Goal: Task Accomplishment & Management: Use online tool/utility

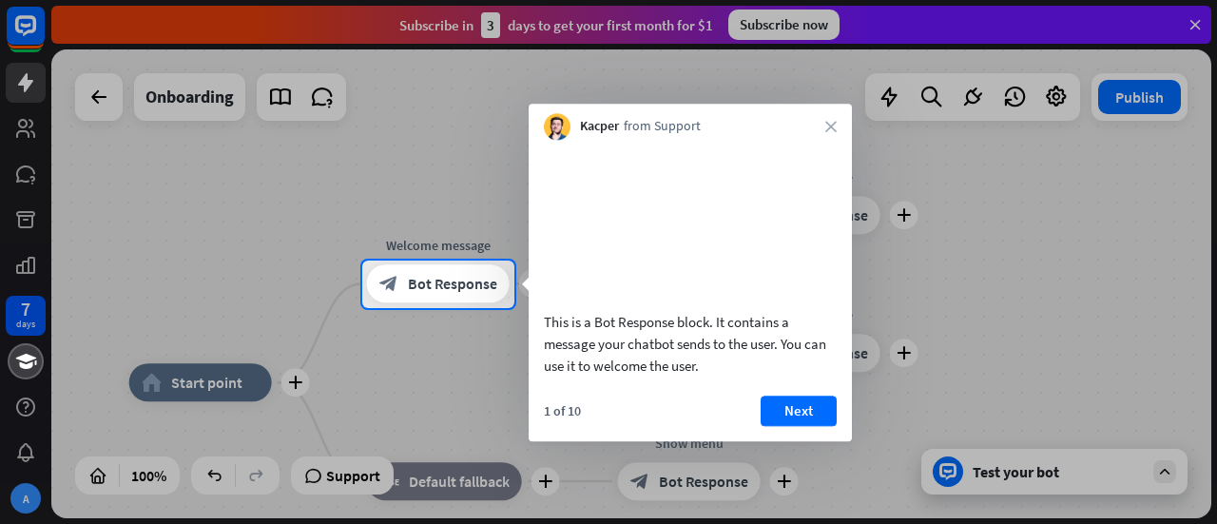
click at [404, 225] on div at bounding box center [608, 130] width 1217 height 260
click at [784, 426] on button "Next" at bounding box center [798, 410] width 76 height 30
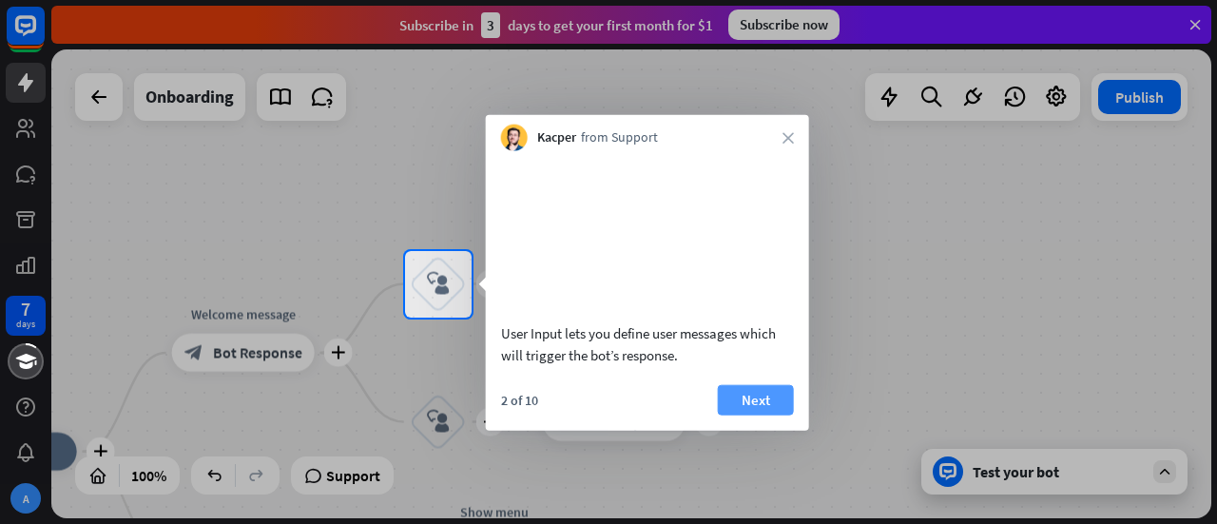
click at [764, 414] on button "Next" at bounding box center [756, 399] width 76 height 30
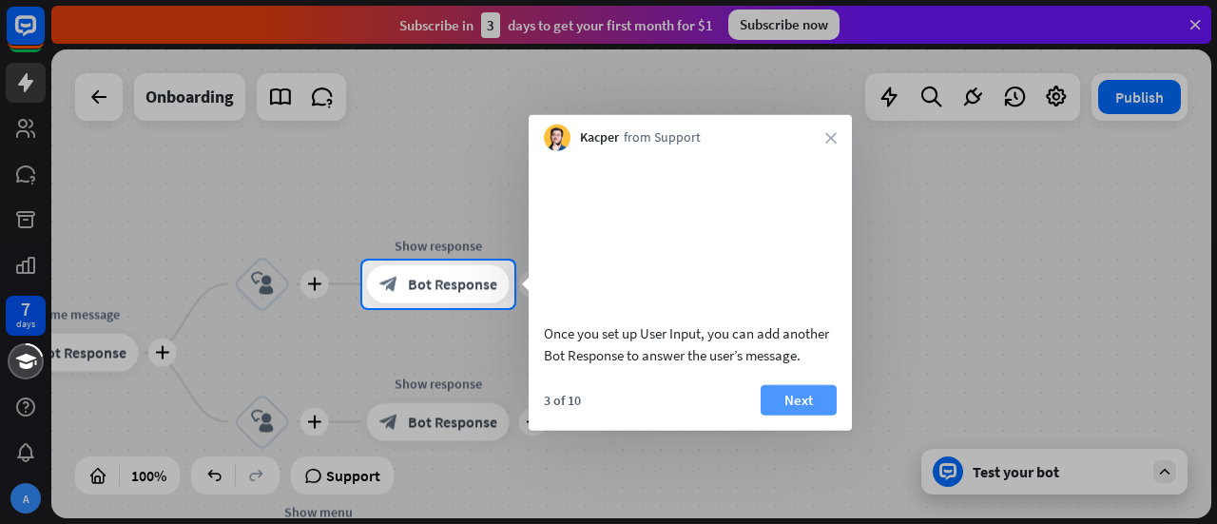
click at [785, 414] on button "Next" at bounding box center [798, 399] width 76 height 30
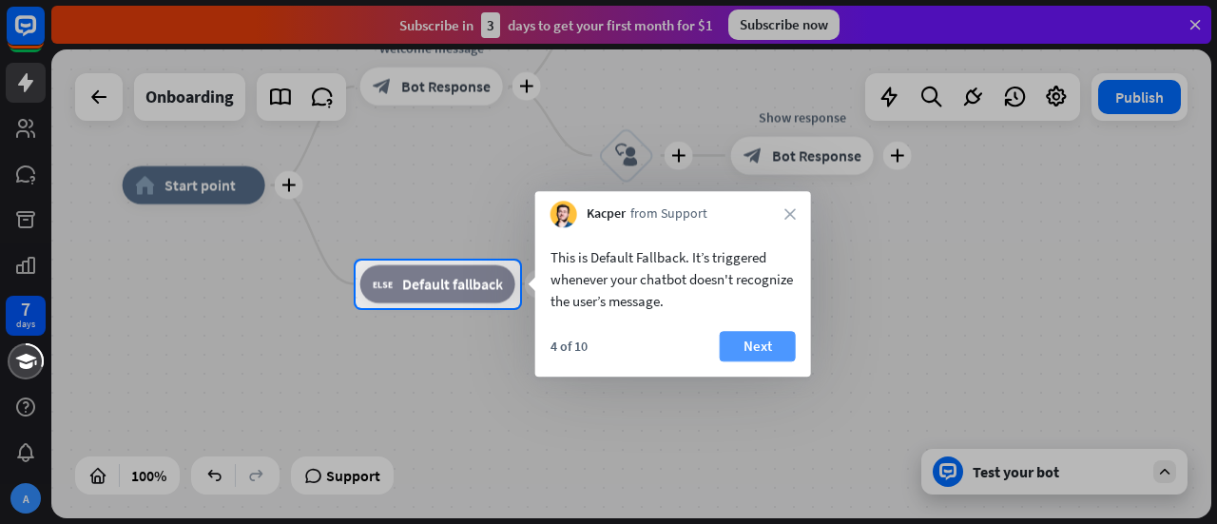
click at [756, 344] on button "Next" at bounding box center [758, 346] width 76 height 30
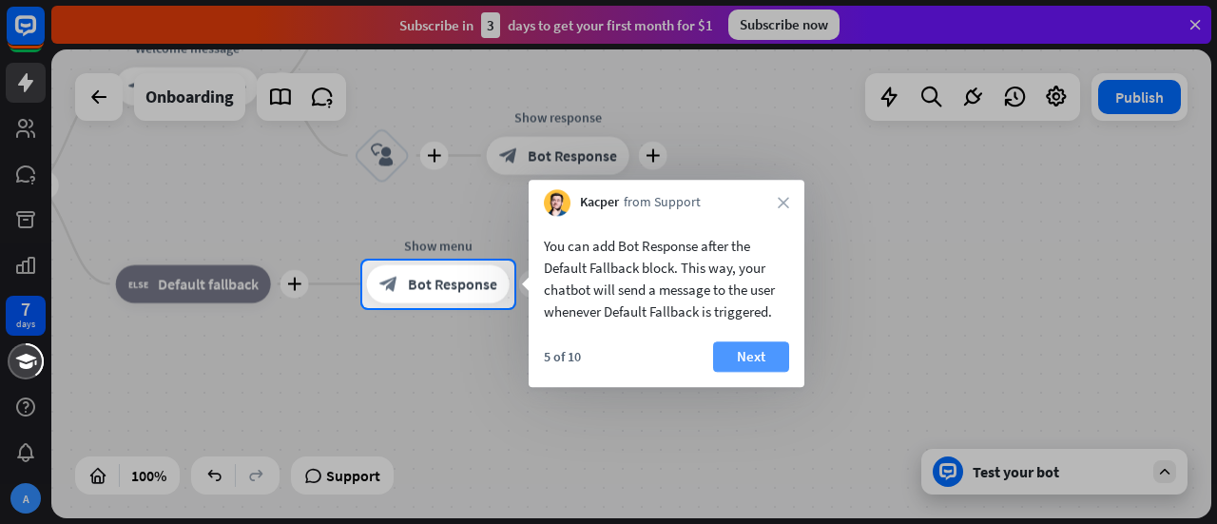
click at [717, 354] on button "Next" at bounding box center [751, 356] width 76 height 30
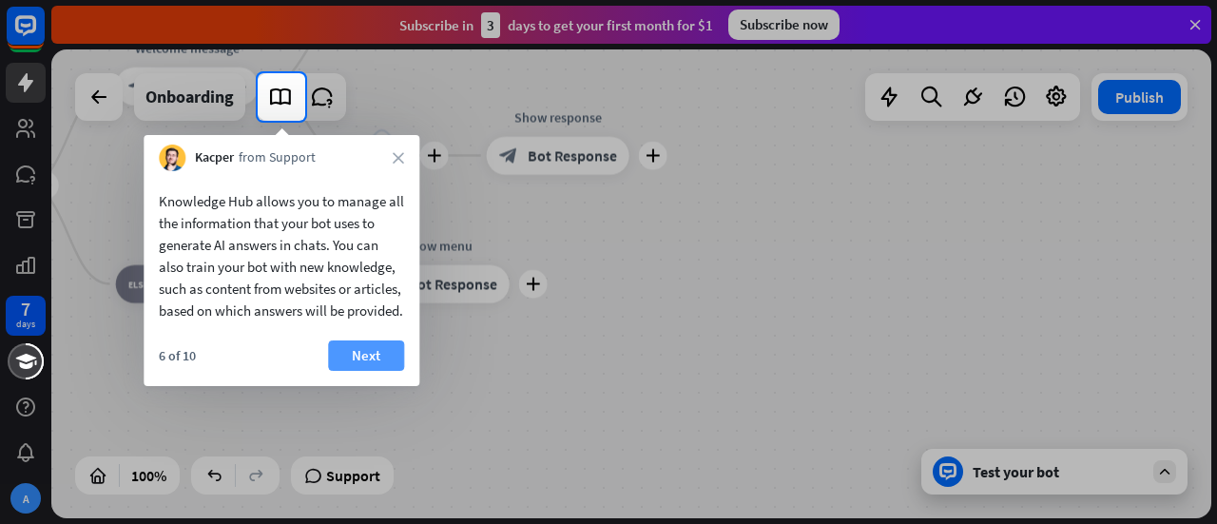
click at [388, 371] on button "Next" at bounding box center [366, 355] width 76 height 30
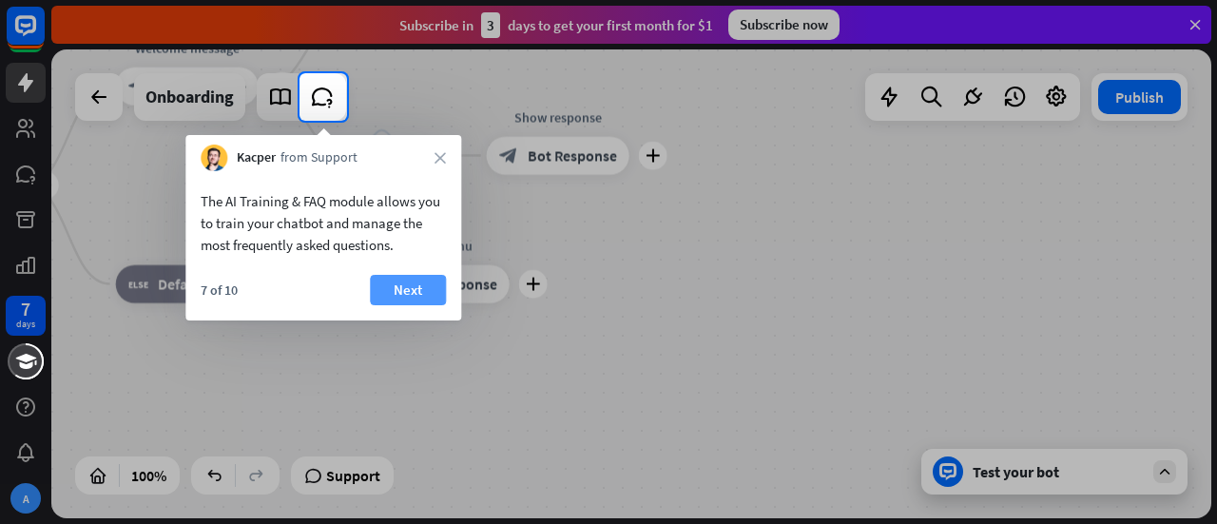
click at [405, 285] on button "Next" at bounding box center [408, 290] width 76 height 30
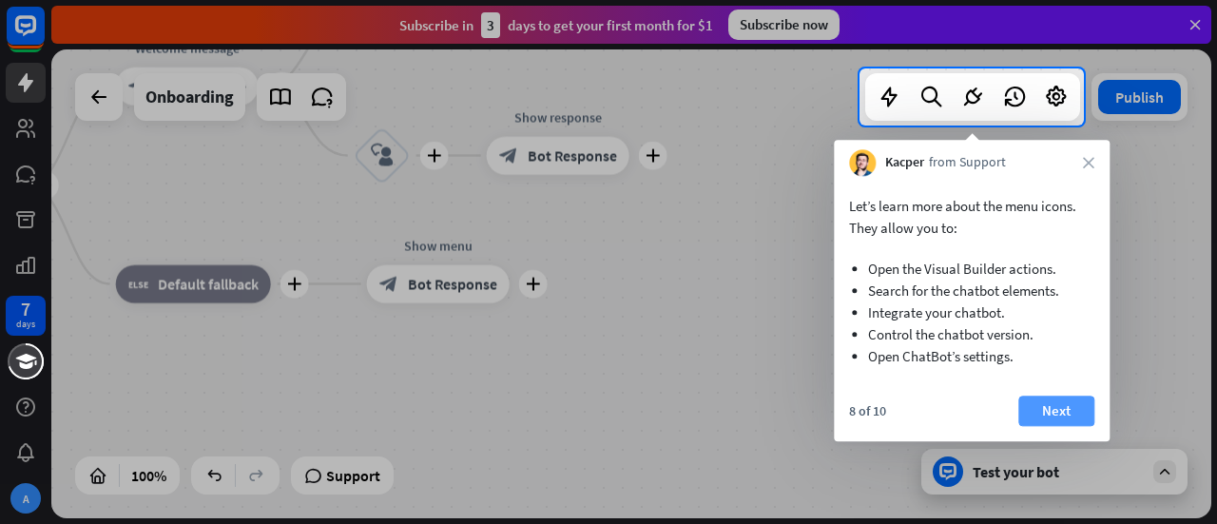
click at [1043, 403] on button "Next" at bounding box center [1056, 410] width 76 height 30
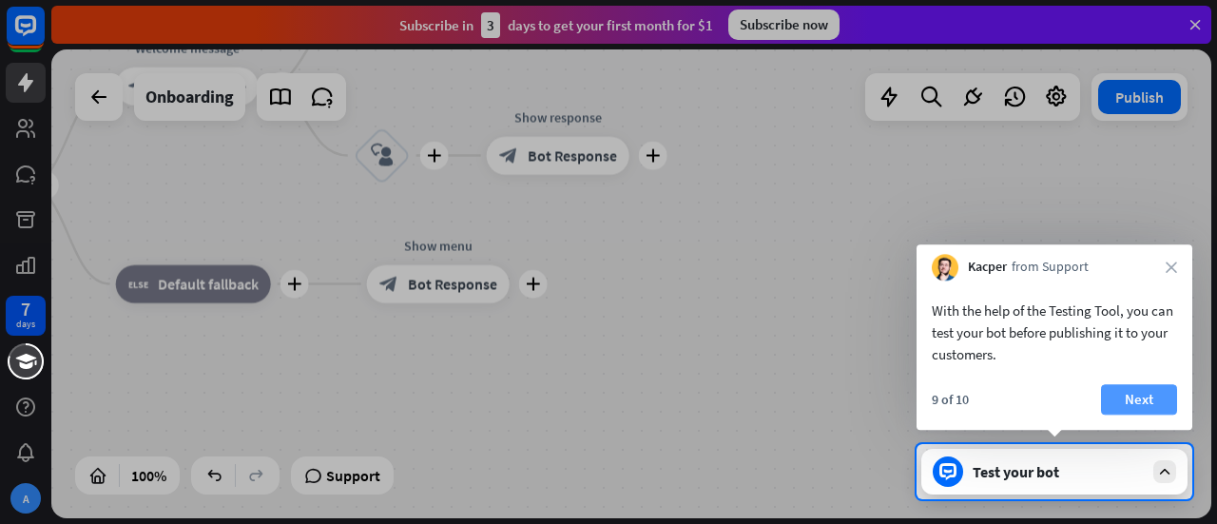
click at [1141, 398] on button "Next" at bounding box center [1139, 399] width 76 height 30
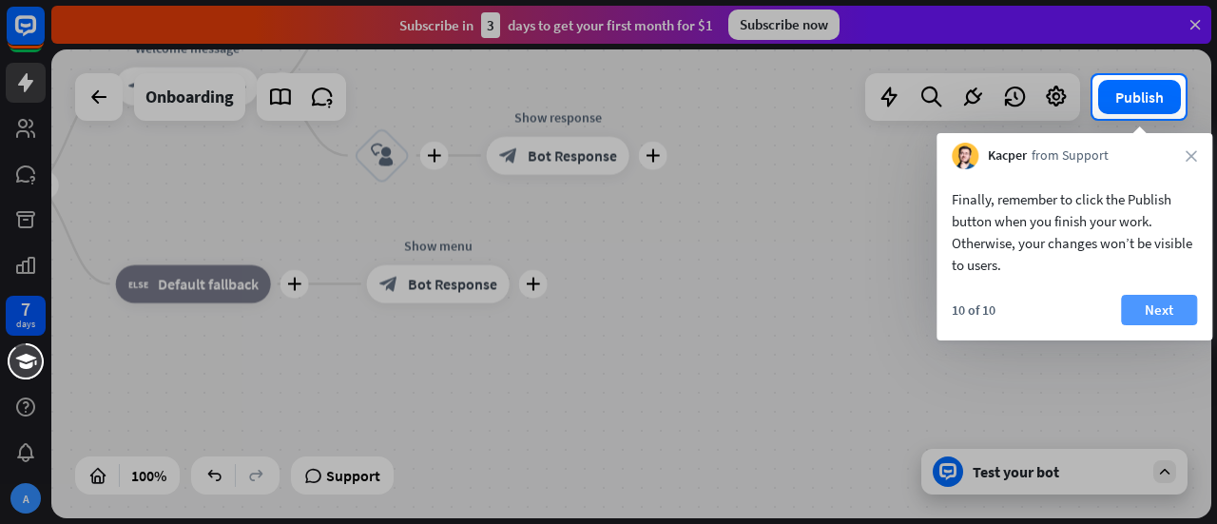
click at [1165, 299] on button "Next" at bounding box center [1159, 310] width 76 height 30
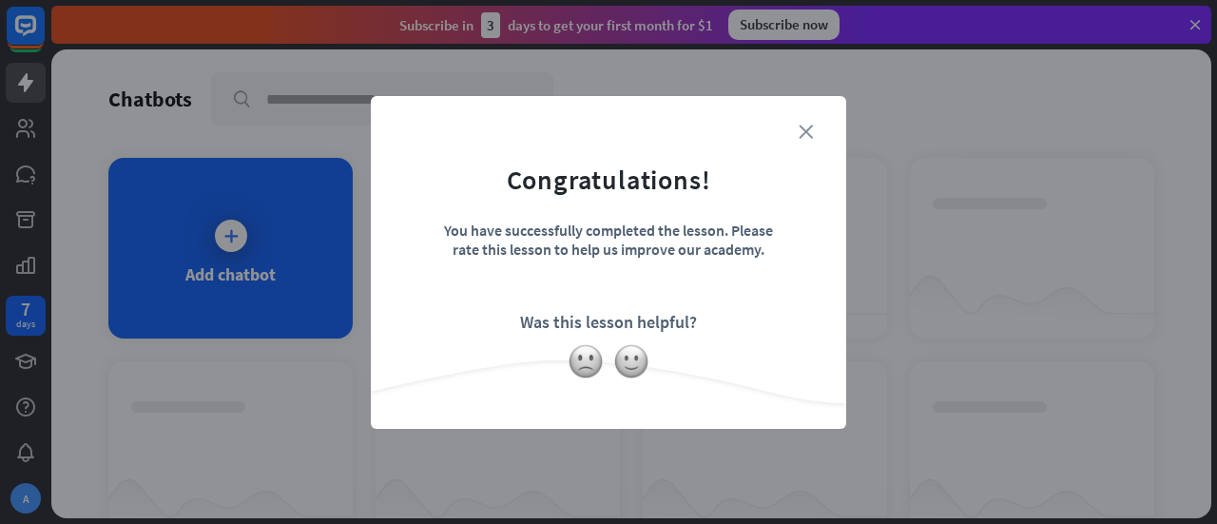
click at [801, 134] on icon "close" at bounding box center [805, 132] width 14 height 14
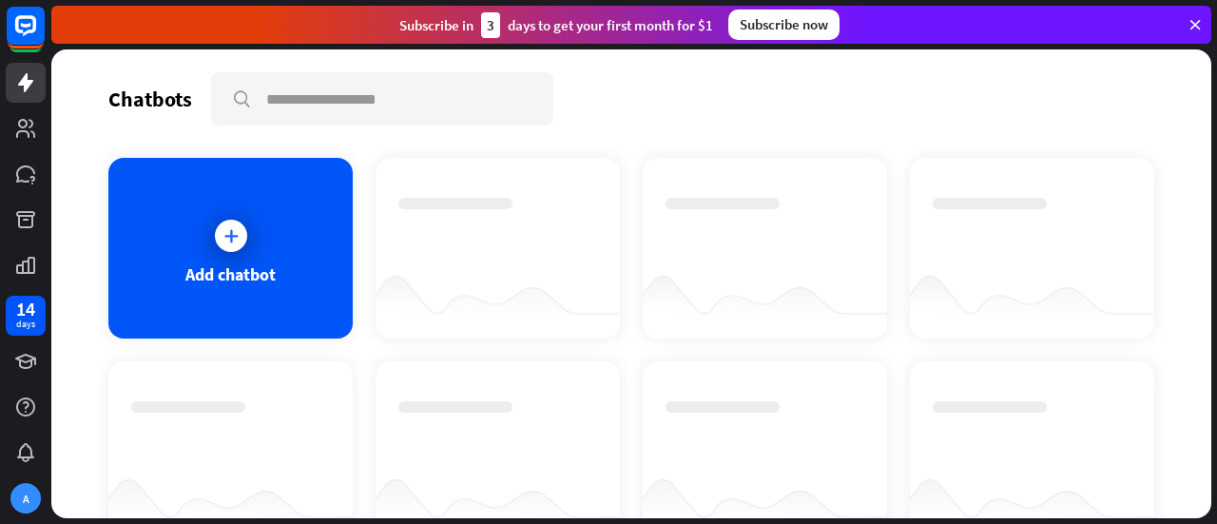
click at [245, 256] on div "Add chatbot" at bounding box center [230, 248] width 244 height 181
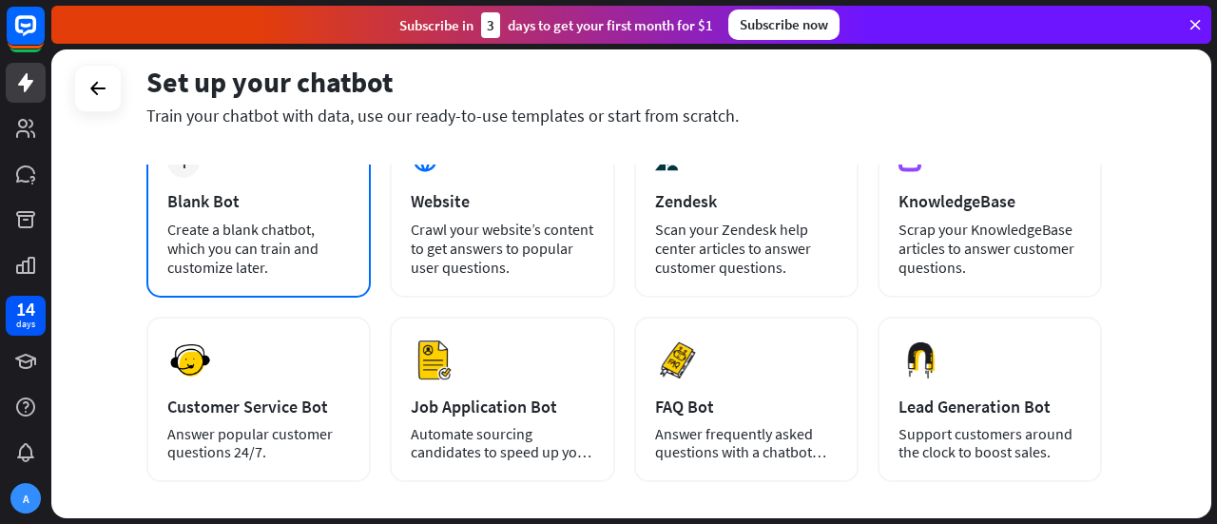
scroll to position [124, 0]
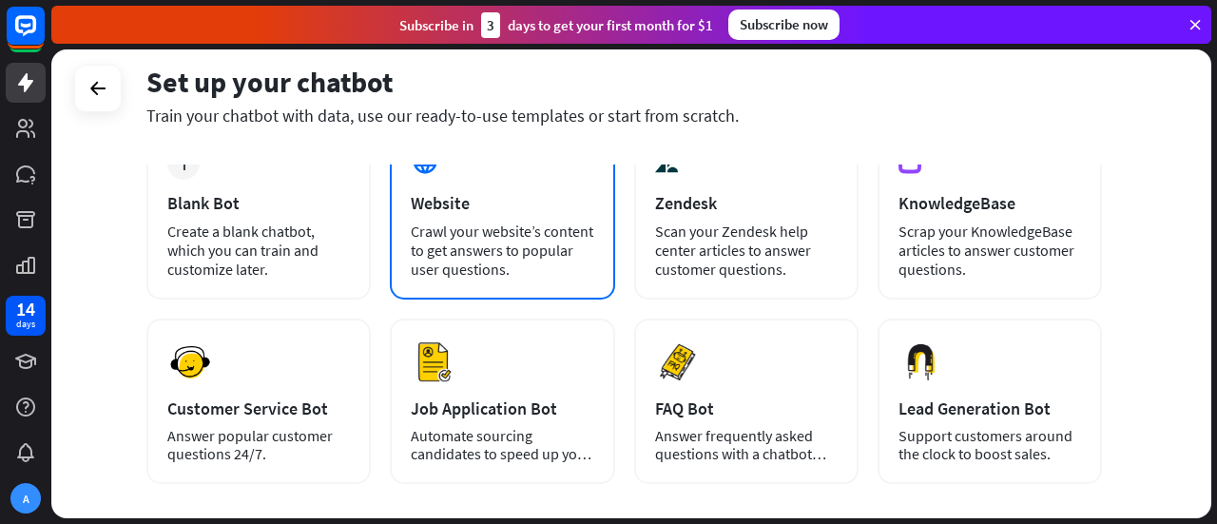
click at [447, 195] on div "Website" at bounding box center [502, 203] width 182 height 22
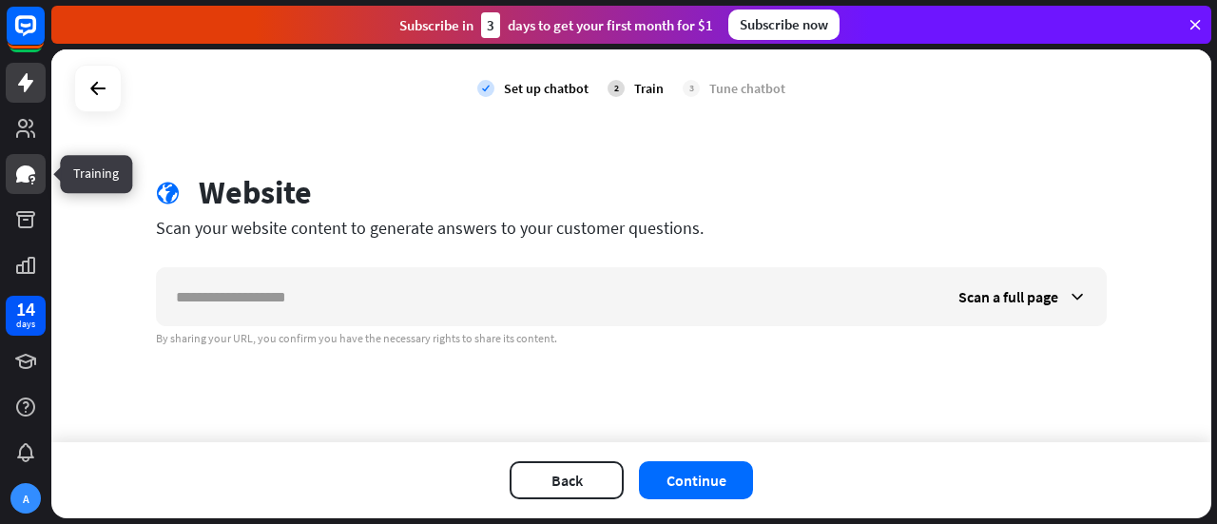
click at [10, 171] on link at bounding box center [26, 174] width 40 height 40
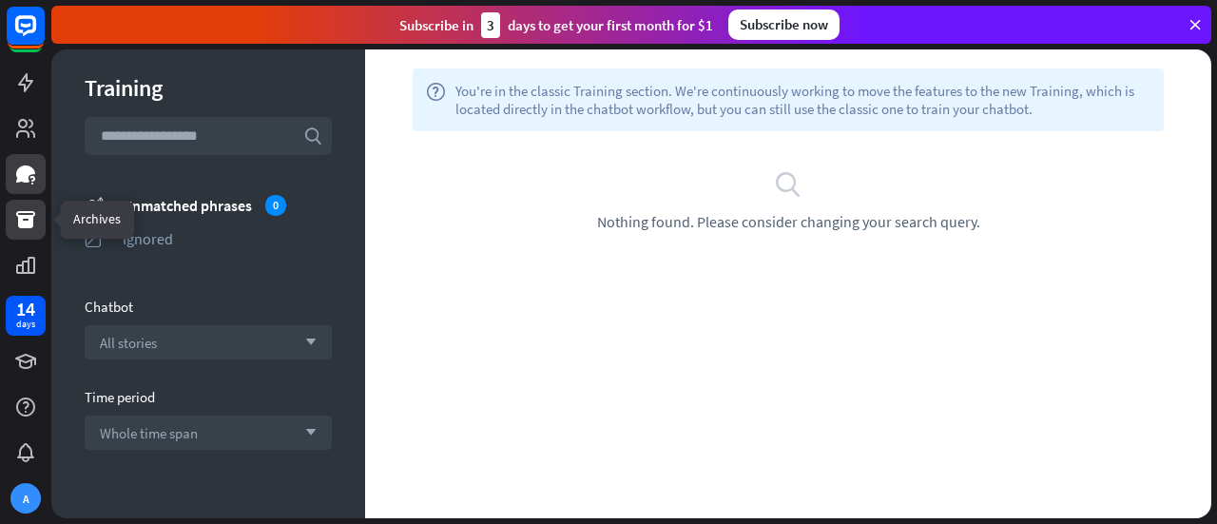
click at [19, 209] on icon at bounding box center [25, 219] width 23 height 23
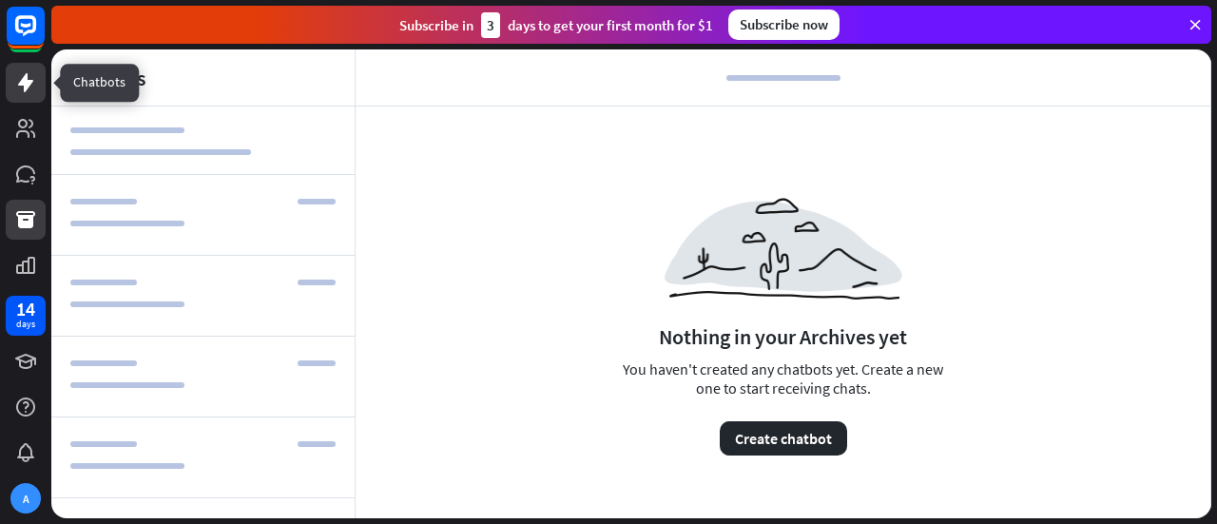
click at [18, 78] on icon at bounding box center [25, 82] width 23 height 23
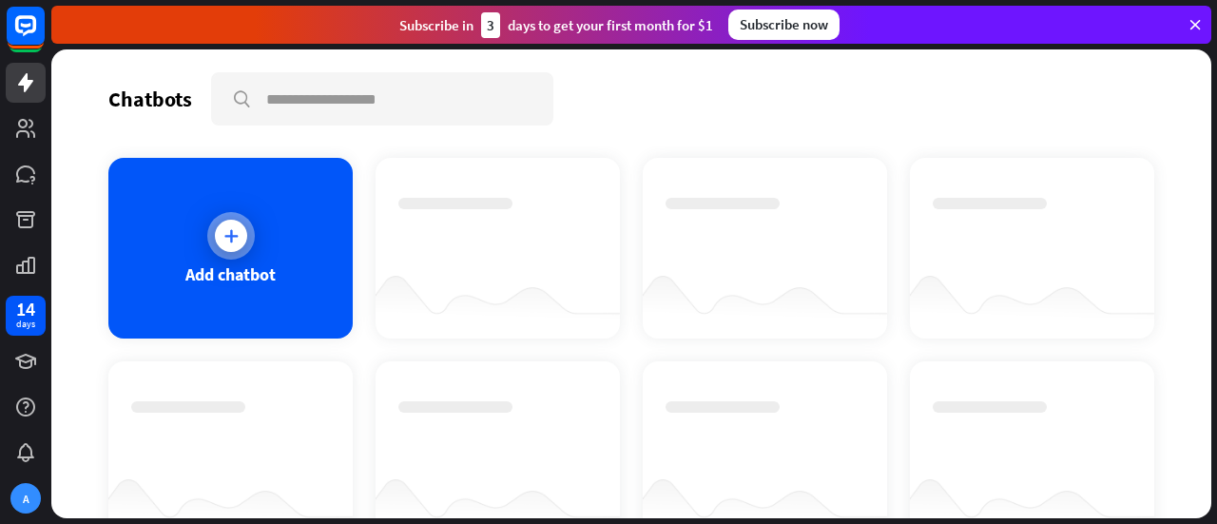
click at [236, 242] on icon at bounding box center [230, 235] width 19 height 19
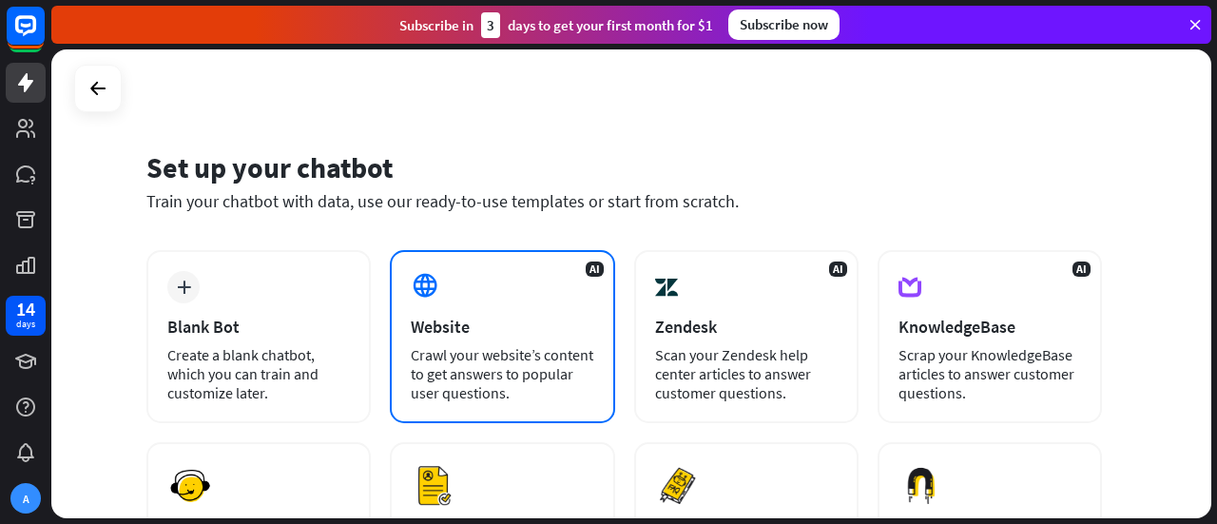
click at [487, 320] on div "Website" at bounding box center [502, 327] width 182 height 22
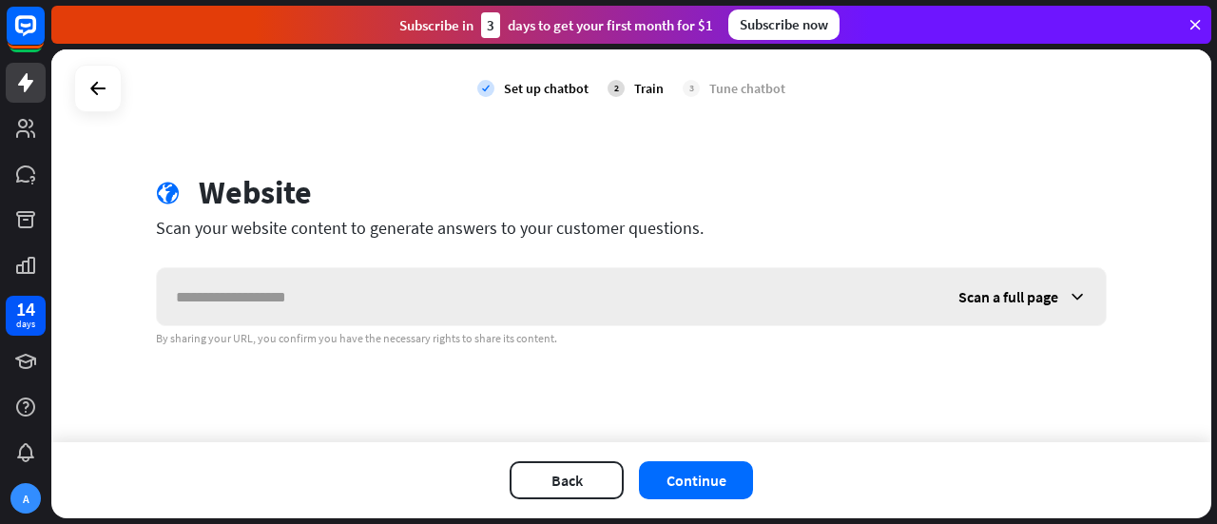
click at [370, 297] on input "text" at bounding box center [548, 296] width 782 height 57
type input "**********"
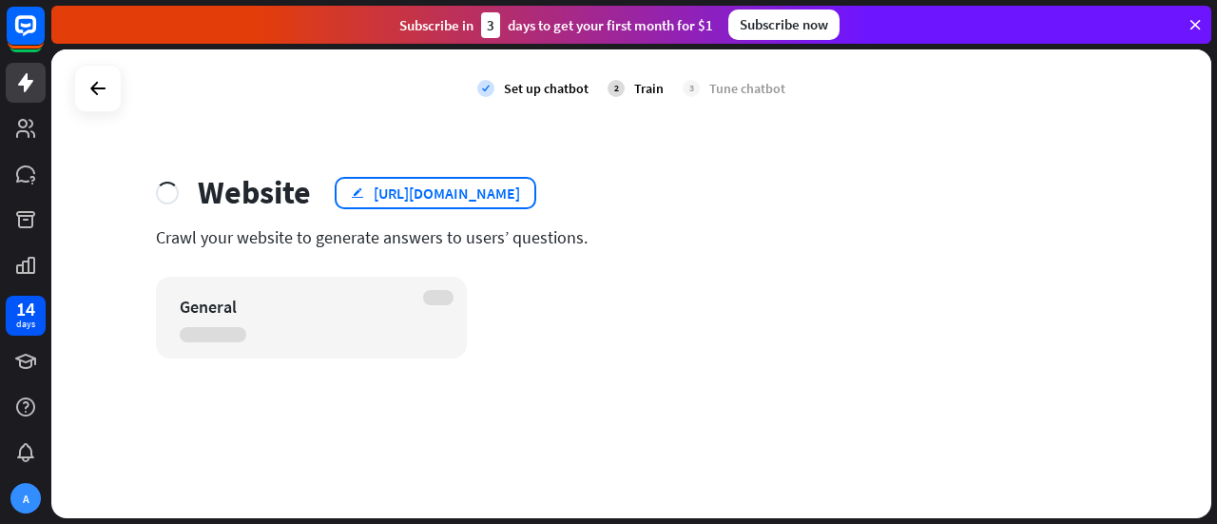
click at [425, 188] on div "[URL][DOMAIN_NAME]" at bounding box center [447, 192] width 146 height 19
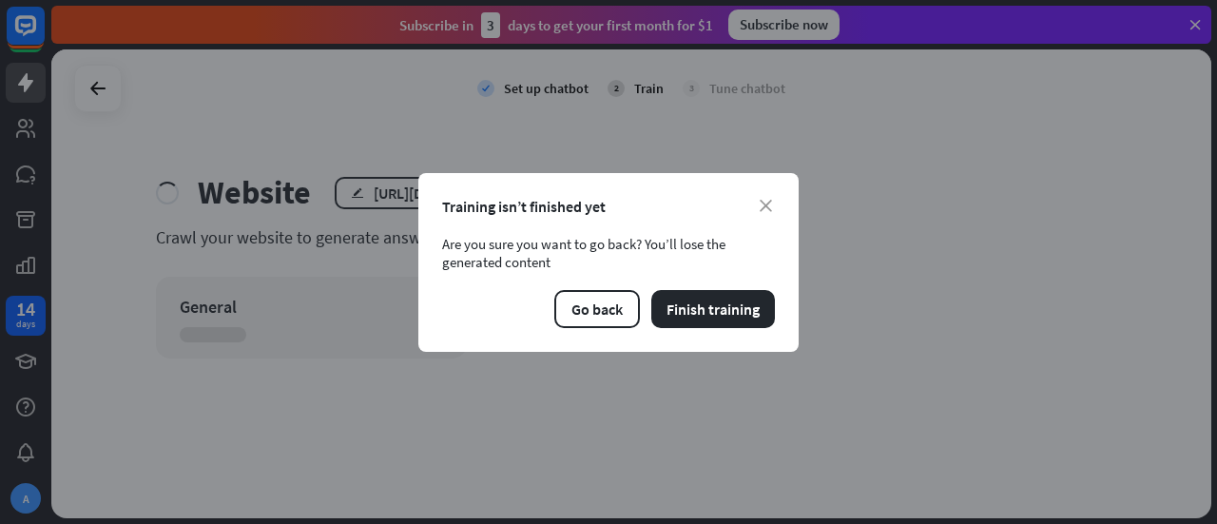
click at [774, 199] on div "Training isn’t finished yet" at bounding box center [608, 206] width 333 height 19
click at [768, 200] on icon "close" at bounding box center [765, 206] width 12 height 12
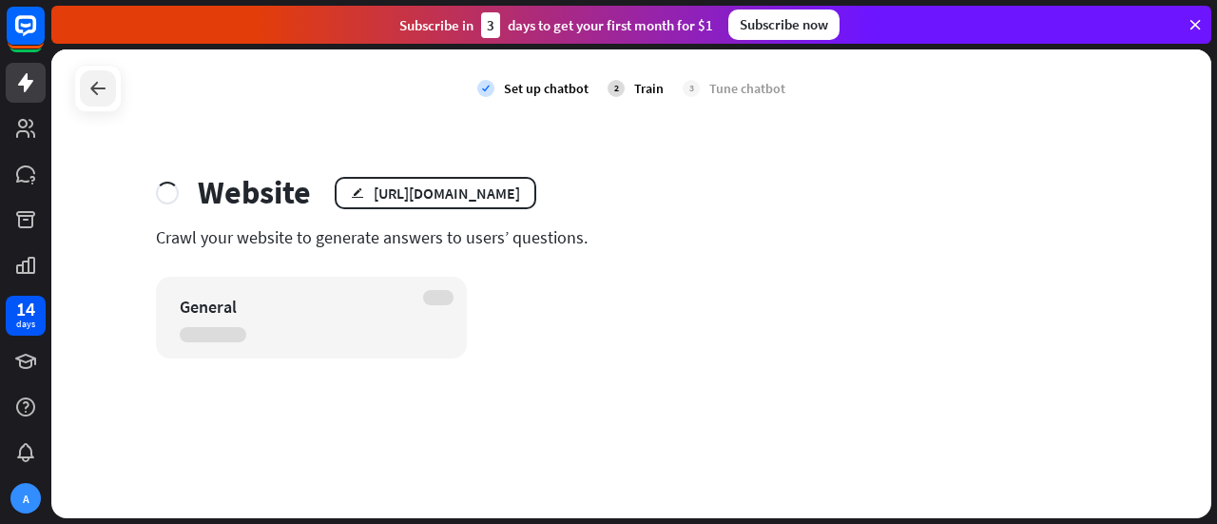
click at [97, 88] on icon at bounding box center [97, 88] width 23 height 23
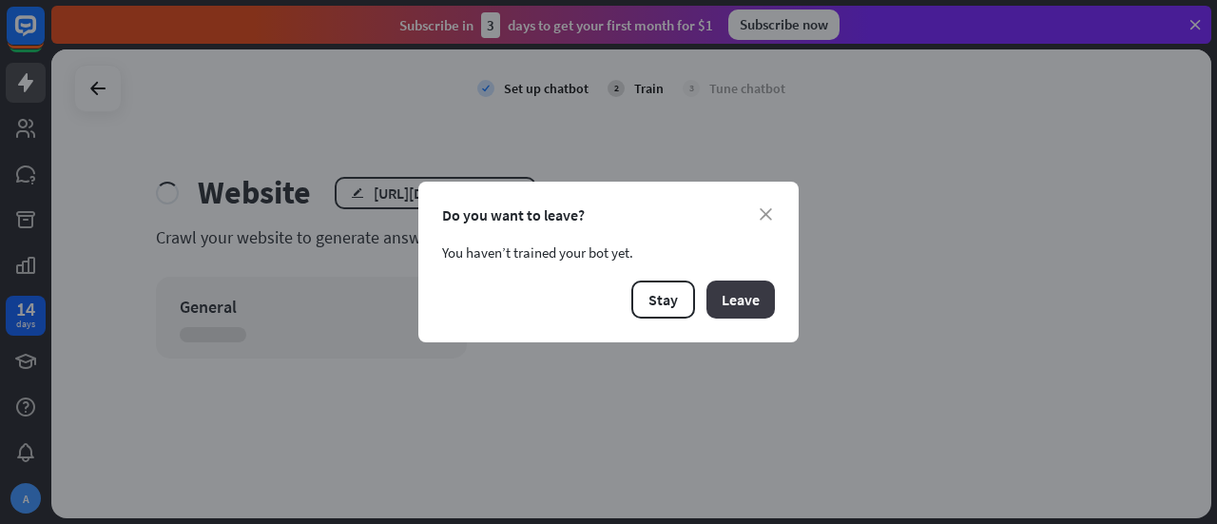
click at [738, 305] on button "Leave" at bounding box center [740, 299] width 68 height 38
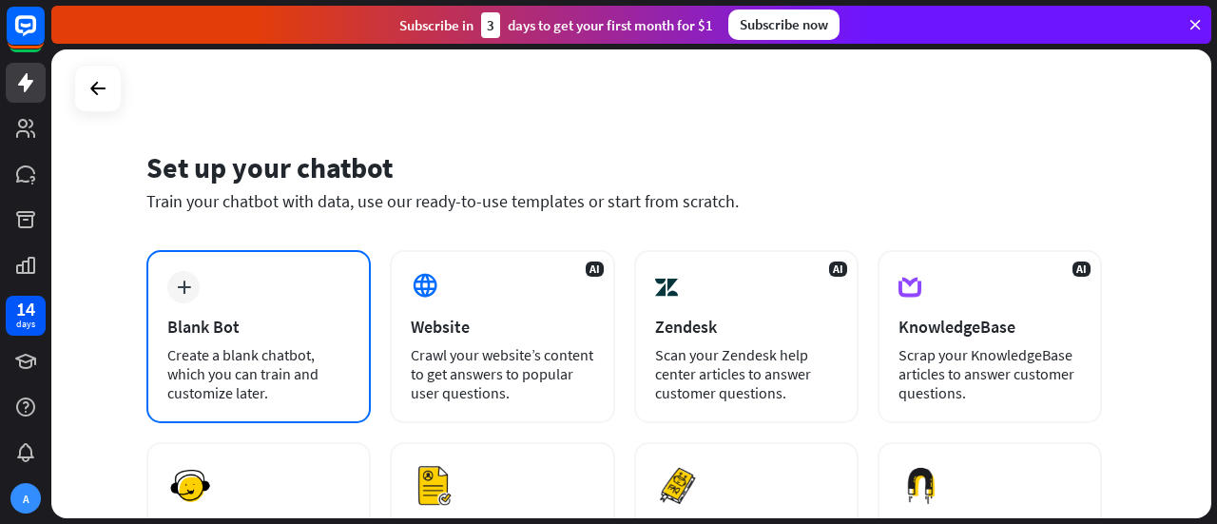
click at [259, 343] on div "plus Blank Bot Create a blank chatbot, which you can train and customize later." at bounding box center [258, 336] width 224 height 173
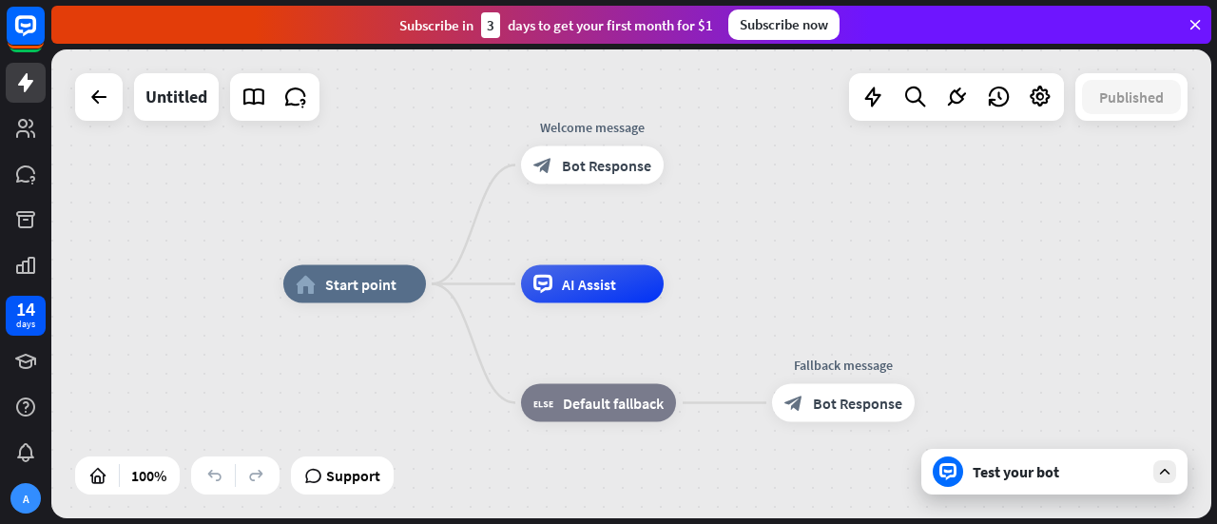
click at [1078, 467] on div "Test your bot" at bounding box center [1057, 471] width 171 height 19
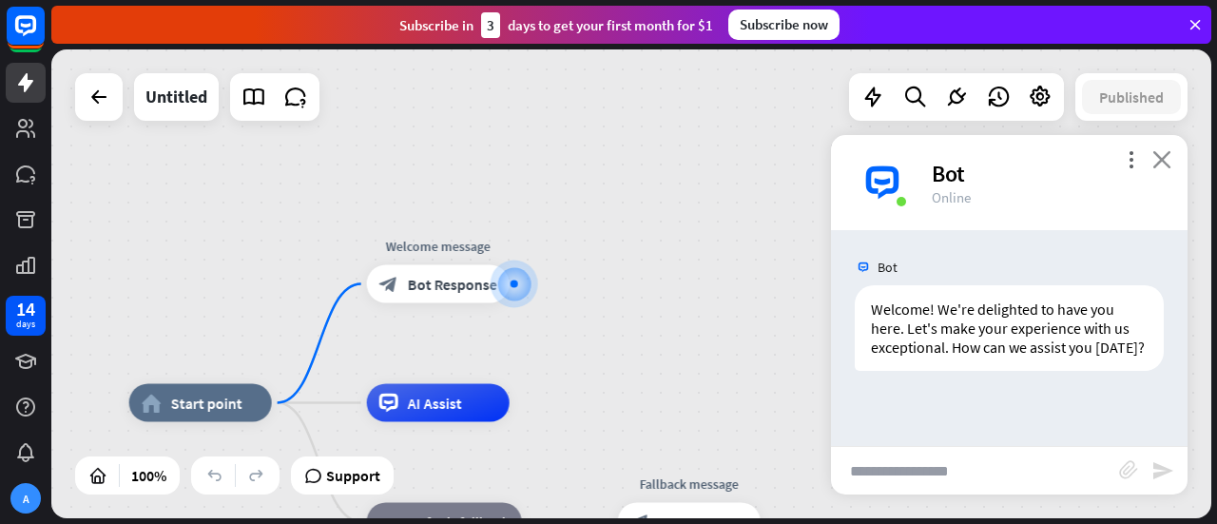
click at [1165, 161] on icon "close" at bounding box center [1161, 159] width 19 height 18
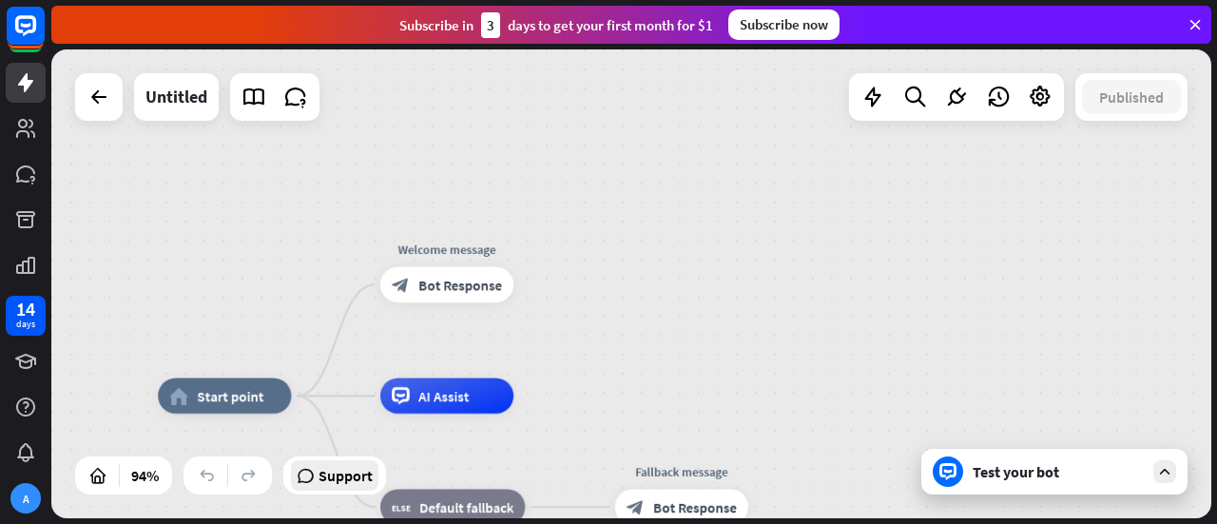
click at [322, 461] on span "Support" at bounding box center [345, 475] width 54 height 30
click at [703, 293] on div "home_2 Start point Welcome message block_bot_response Bot Response AI Assist bl…" at bounding box center [631, 283] width 1160 height 469
click at [266, 111] on link at bounding box center [254, 97] width 38 height 38
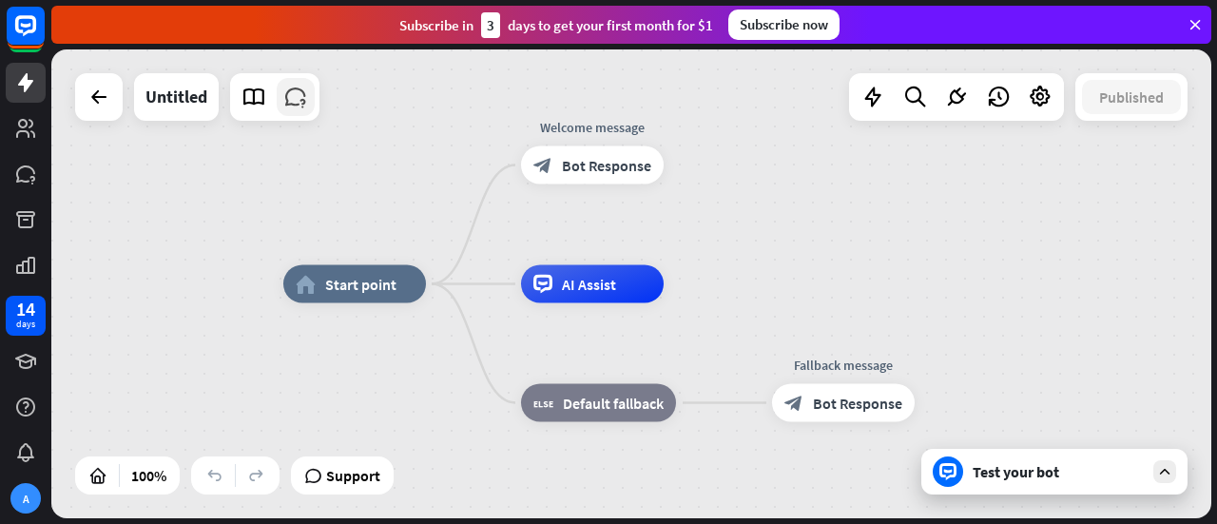
click at [309, 107] on link at bounding box center [296, 97] width 38 height 38
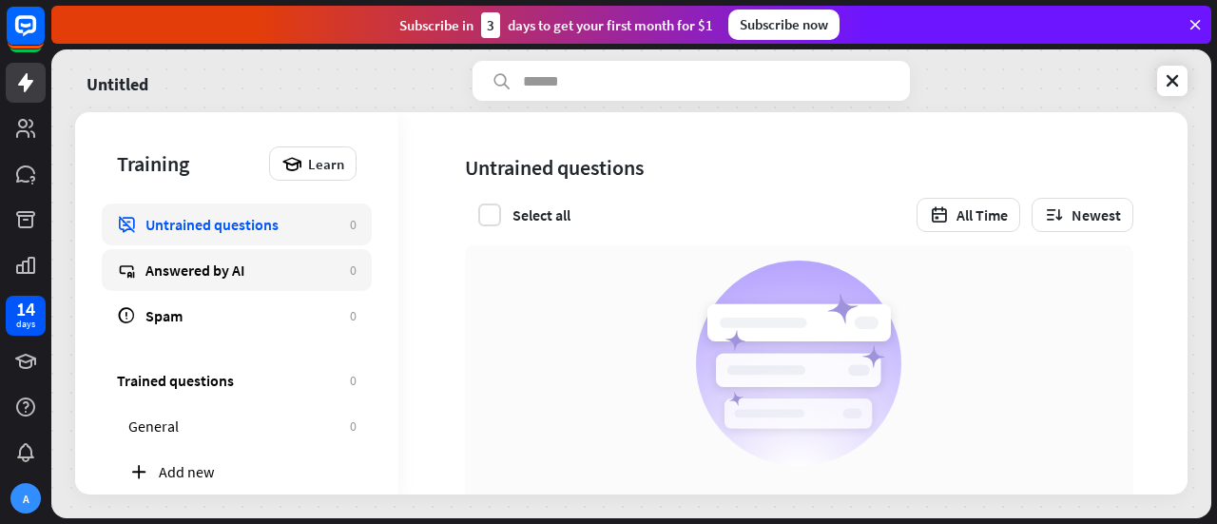
scroll to position [2, 0]
click at [223, 263] on div "Answered by AI" at bounding box center [242, 269] width 195 height 19
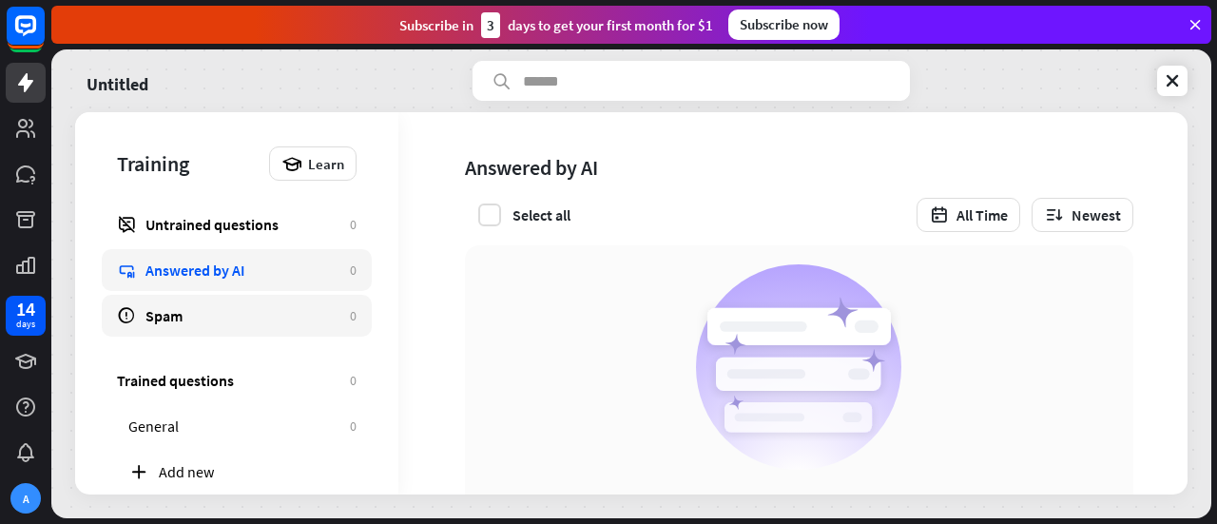
click at [167, 301] on link "Spam 0" at bounding box center [237, 316] width 270 height 42
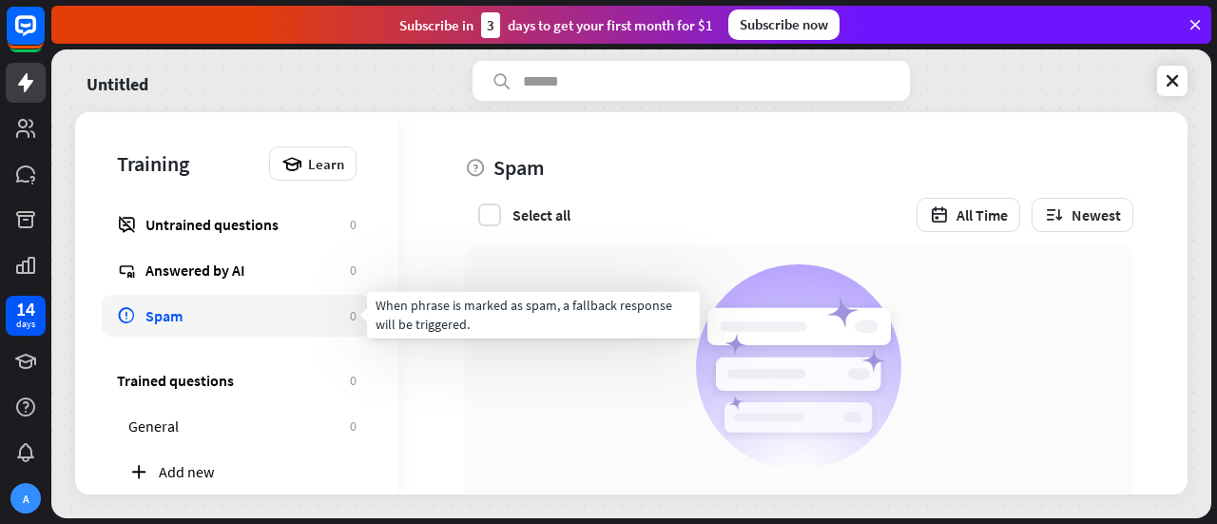
scroll to position [30, 0]
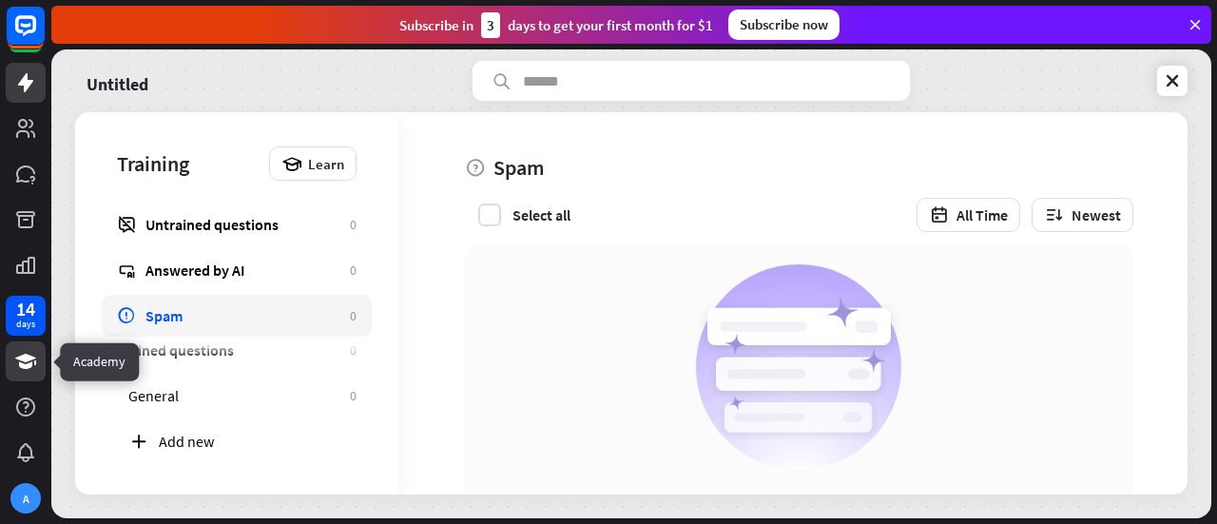
click at [8, 358] on link at bounding box center [26, 361] width 40 height 40
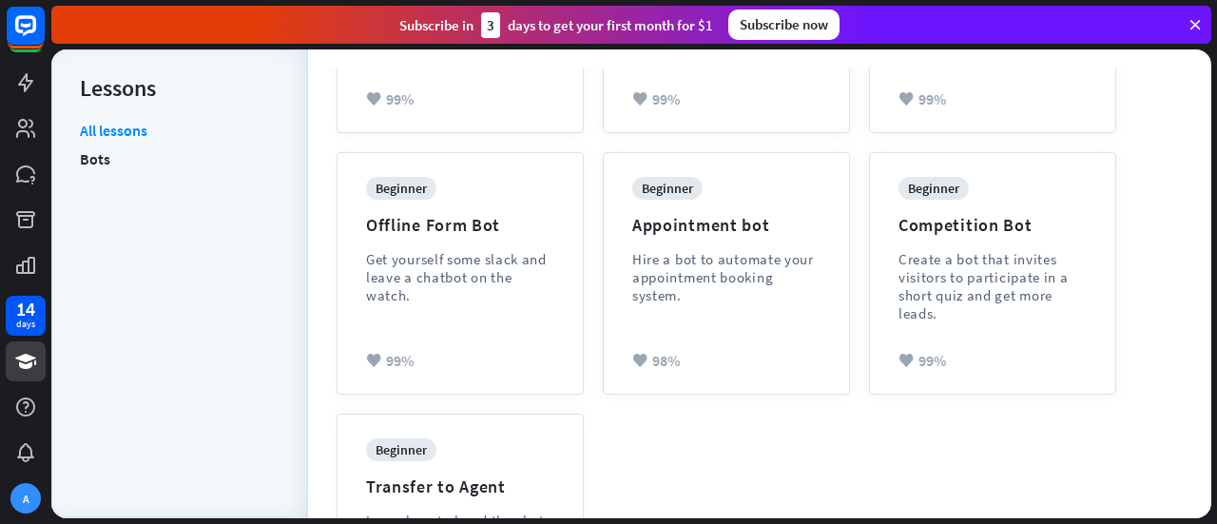
scroll to position [635, 0]
click at [27, 442] on icon at bounding box center [25, 452] width 23 height 23
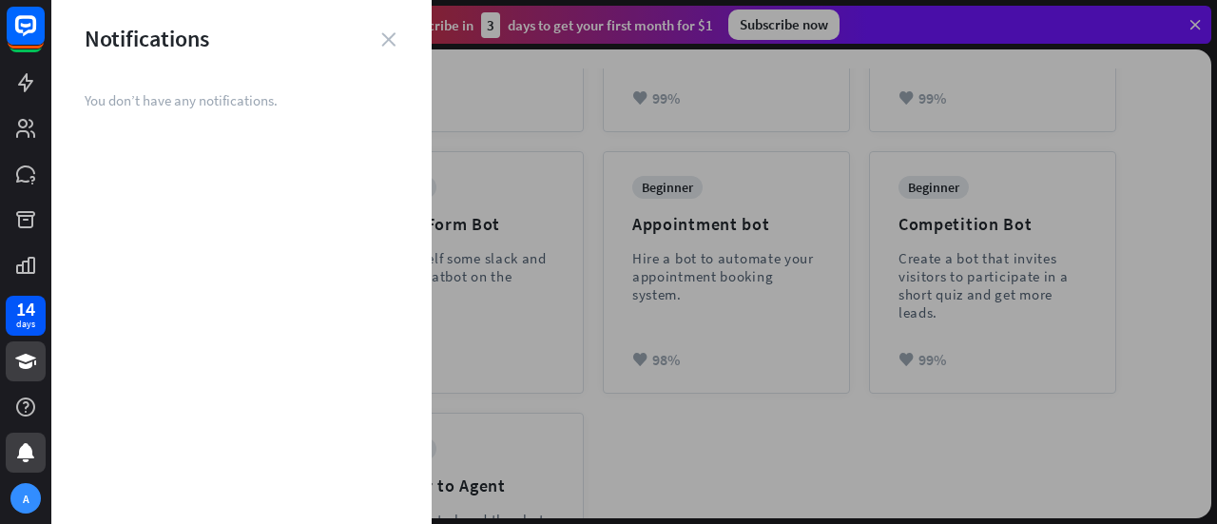
click at [382, 35] on icon "close" at bounding box center [388, 39] width 14 height 14
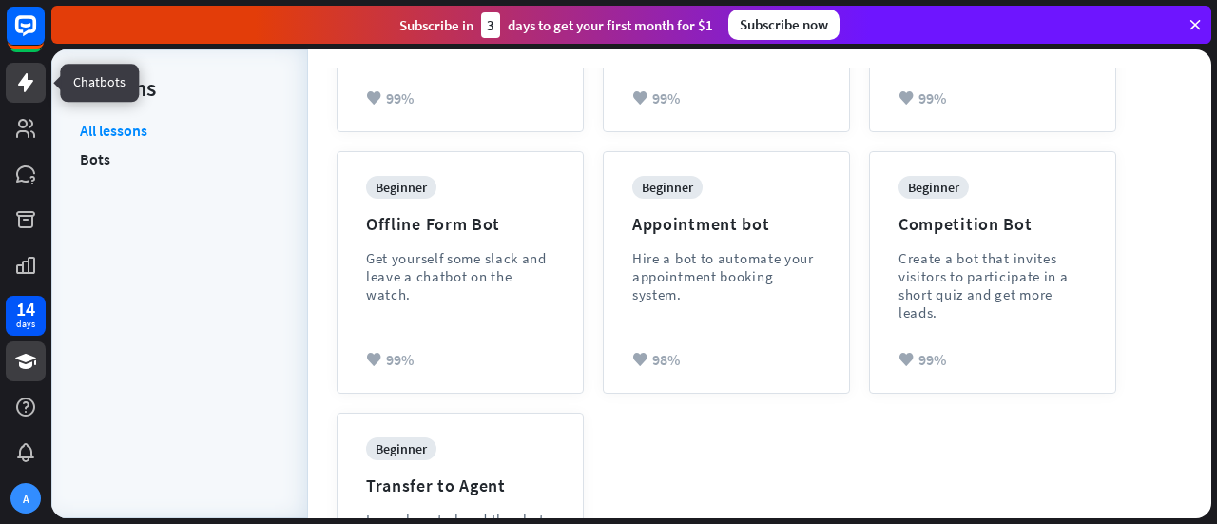
click at [32, 75] on icon at bounding box center [25, 82] width 23 height 23
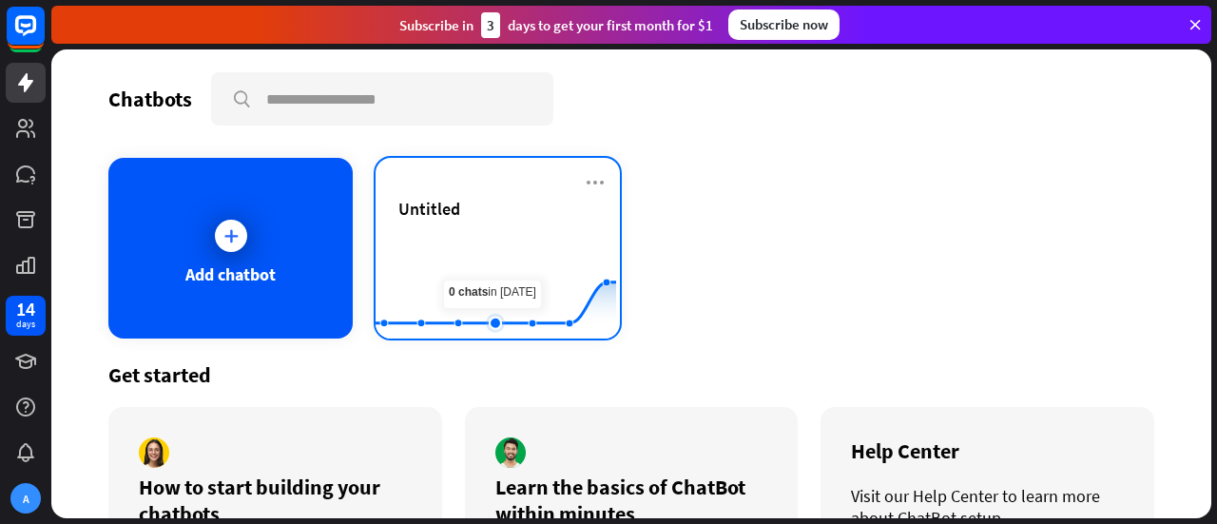
click at [474, 270] on rect at bounding box center [495, 291] width 240 height 119
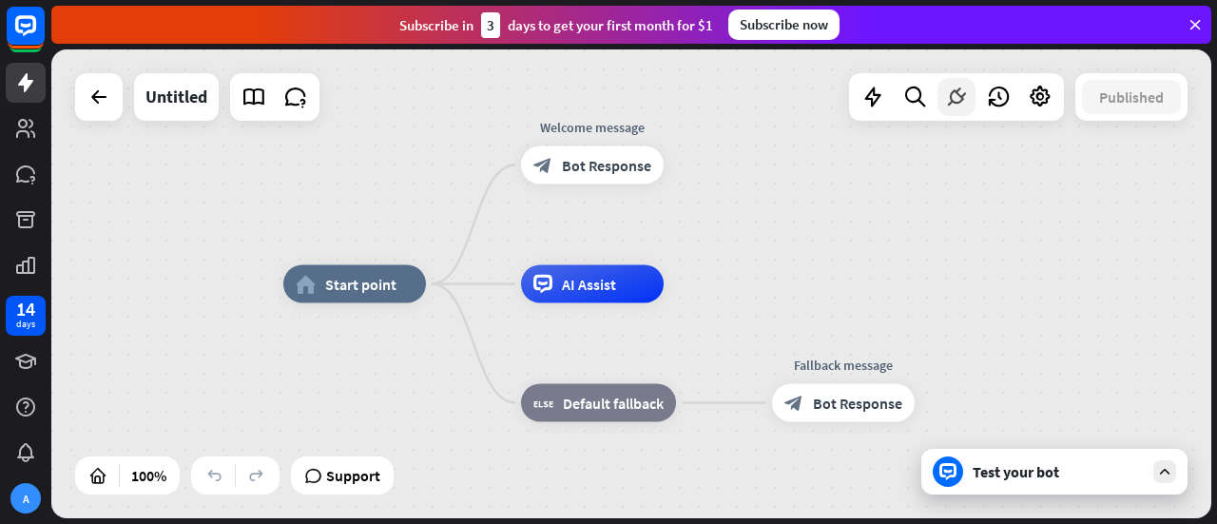
click at [962, 92] on icon at bounding box center [956, 97] width 25 height 25
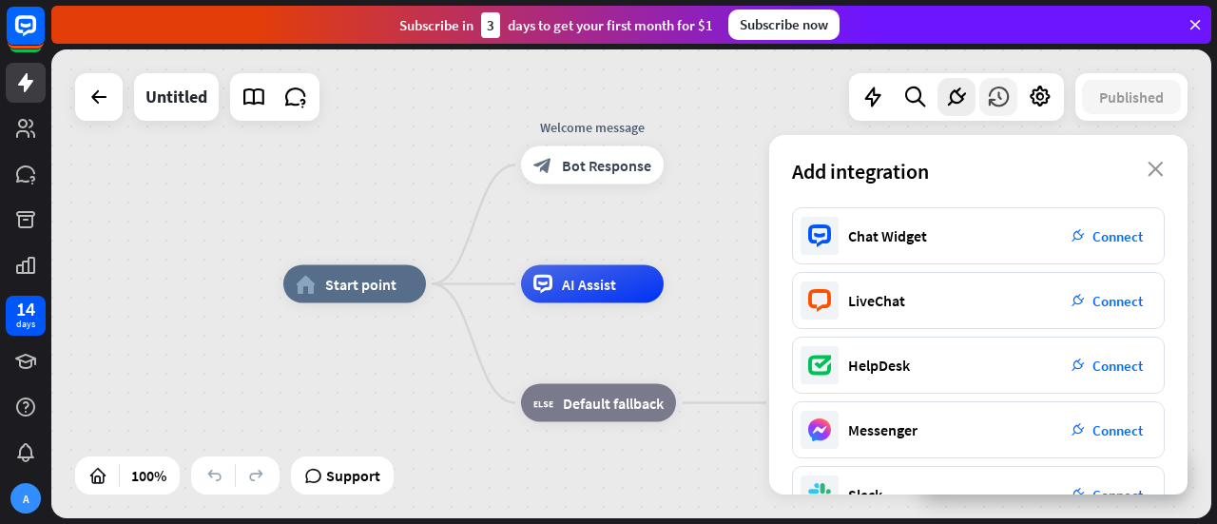
click at [995, 100] on icon at bounding box center [998, 97] width 25 height 25
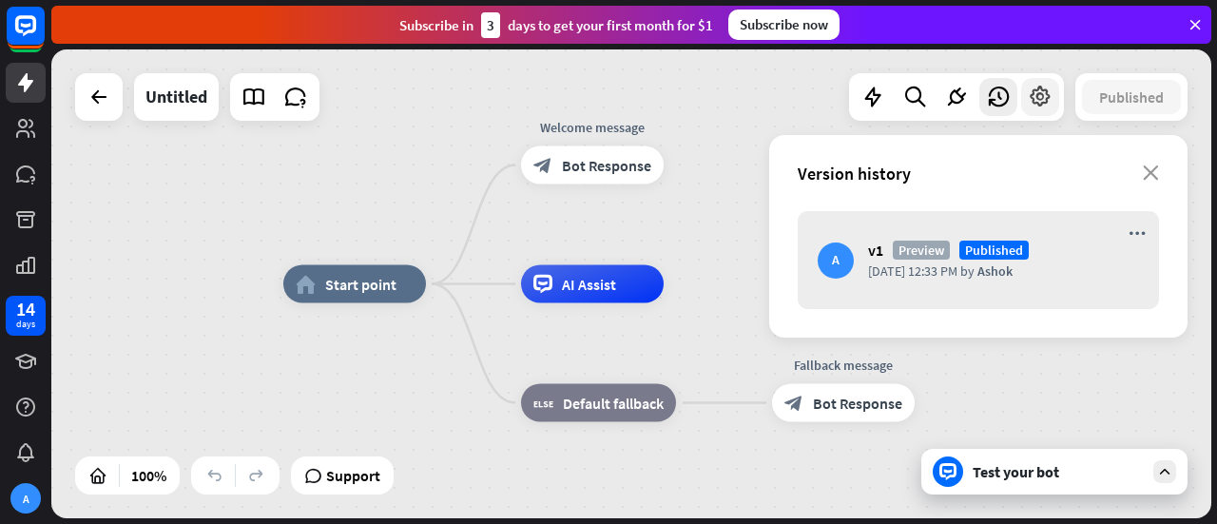
click at [1027, 100] on icon at bounding box center [1039, 97] width 25 height 25
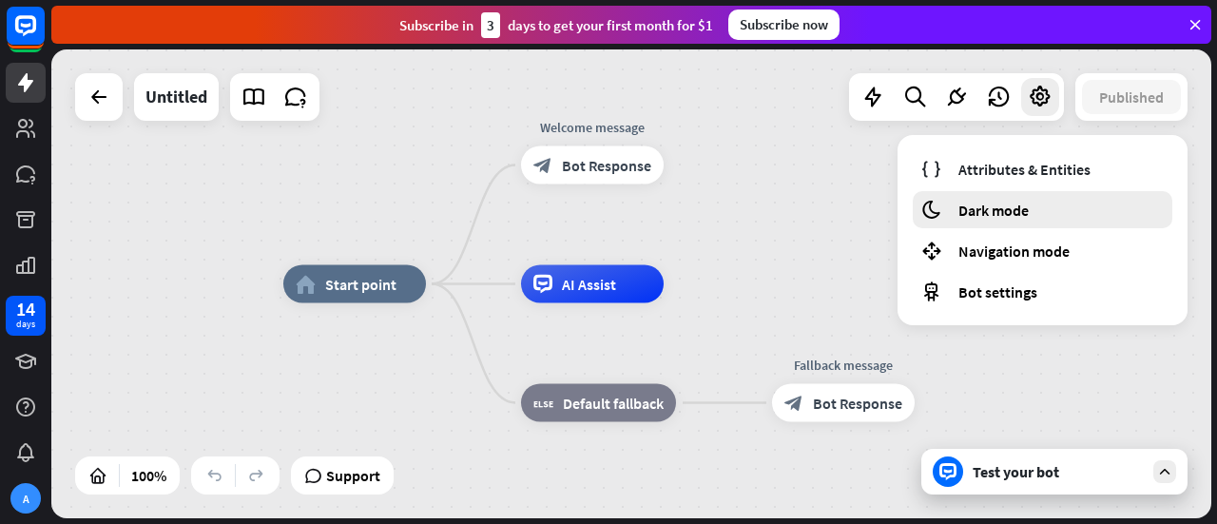
click at [986, 201] on span "Dark mode" at bounding box center [993, 210] width 70 height 19
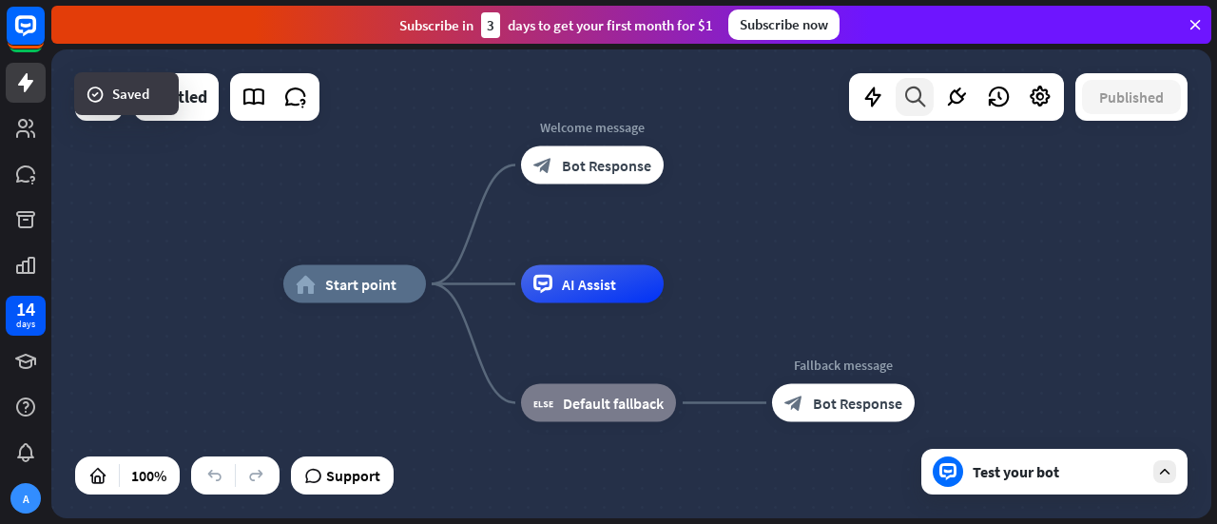
click at [916, 91] on icon at bounding box center [915, 97] width 26 height 25
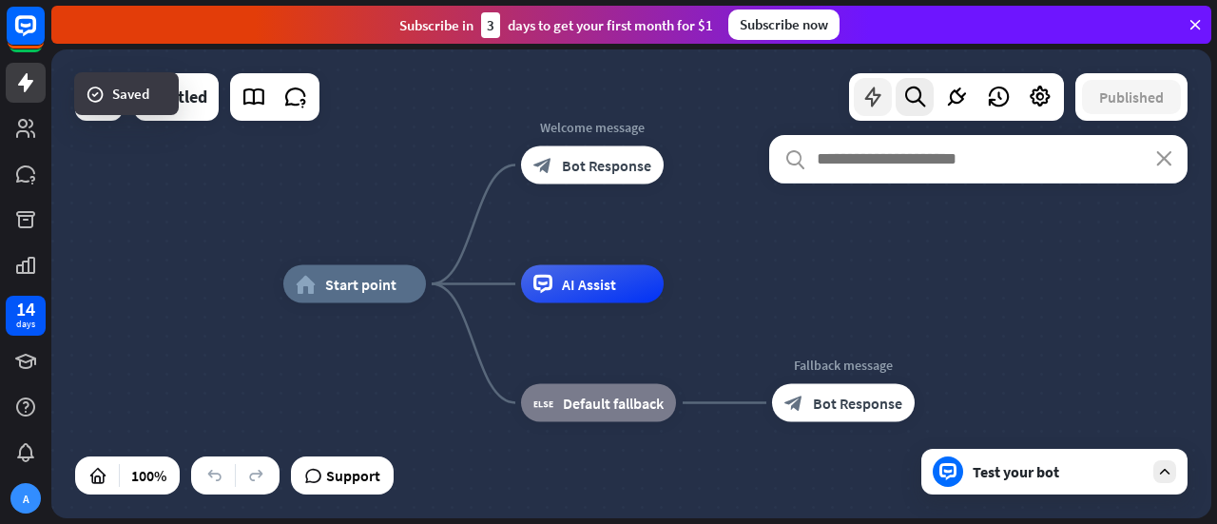
click at [874, 104] on icon at bounding box center [872, 97] width 25 height 25
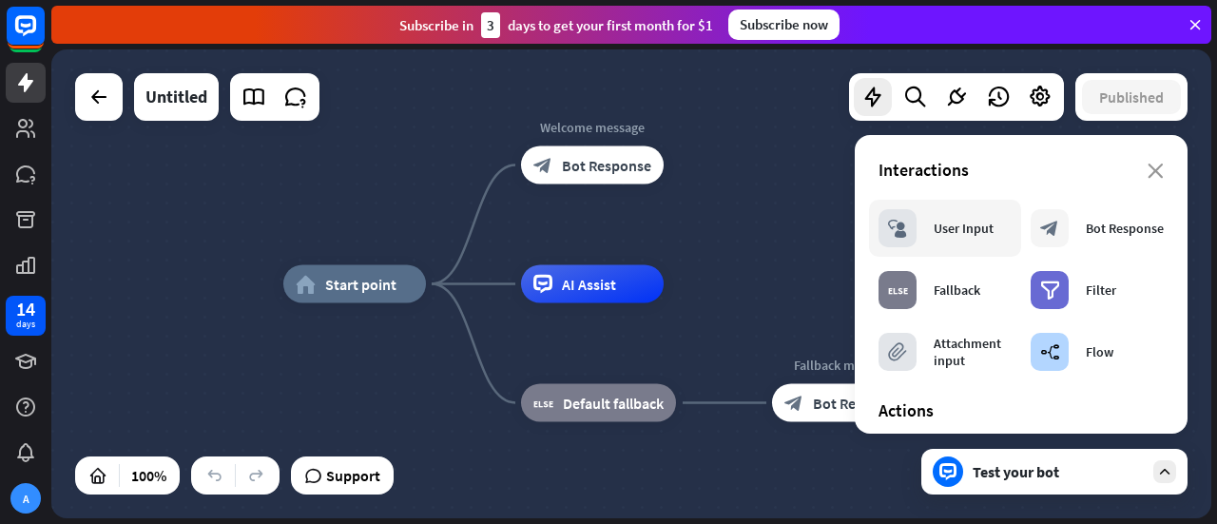
click at [978, 233] on div "User Input" at bounding box center [963, 228] width 60 height 17
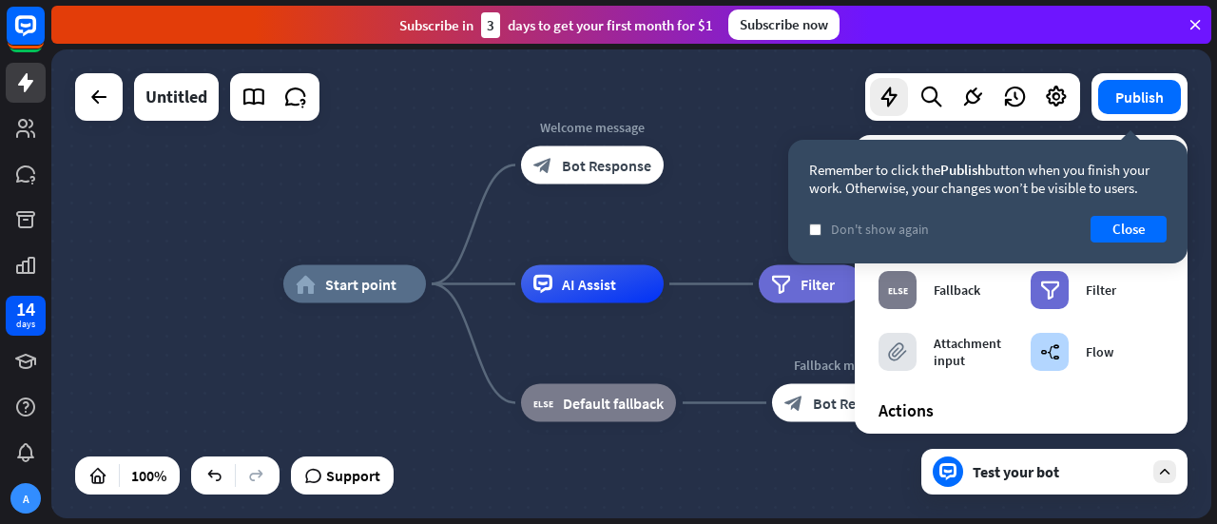
drag, startPoint x: 1083, startPoint y: 292, endPoint x: 1142, endPoint y: 172, distance: 133.9
click at [1142, 172] on div "Remember to click the Publish button when you finish your work. Otherwise, your…" at bounding box center [987, 179] width 357 height 36
click at [1124, 237] on button "Close" at bounding box center [1128, 229] width 76 height 27
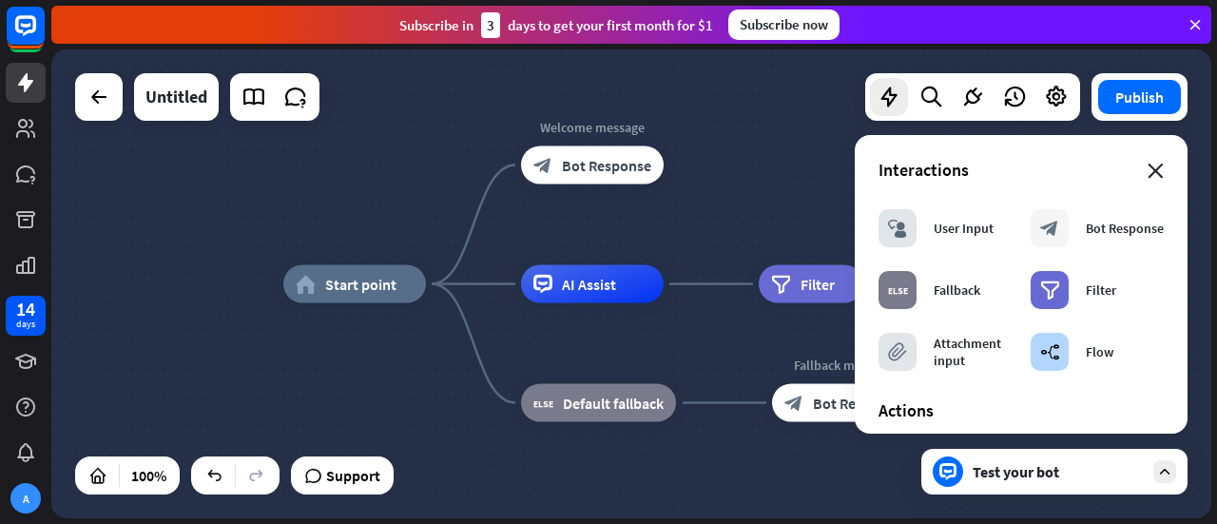
click at [1147, 165] on icon "close" at bounding box center [1155, 170] width 16 height 15
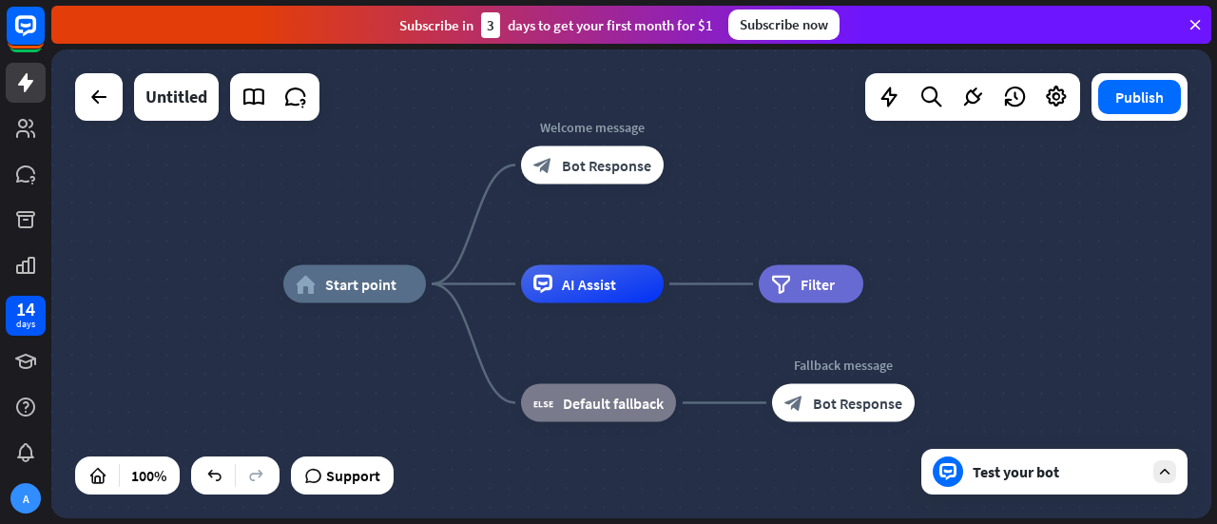
click at [1009, 477] on div "Test your bot" at bounding box center [1057, 471] width 171 height 19
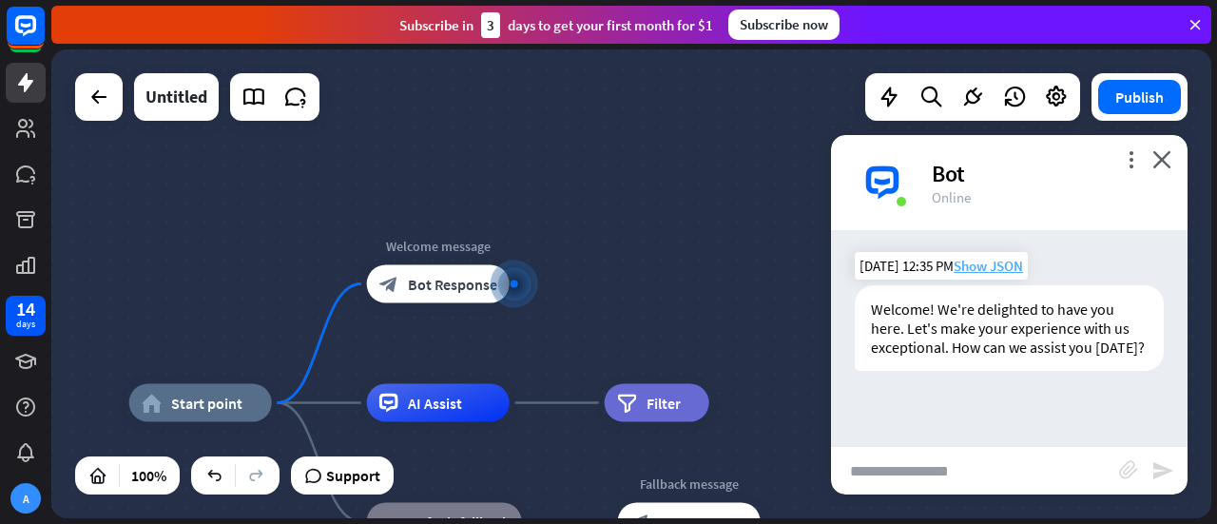
click at [983, 263] on span "Show JSON" at bounding box center [987, 266] width 69 height 18
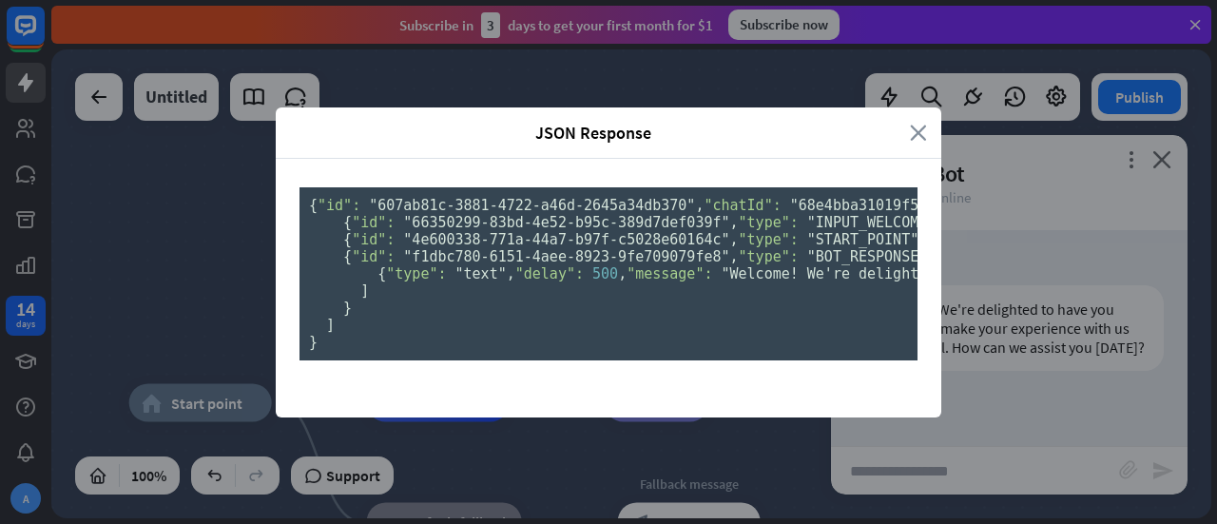
click at [910, 122] on icon "close" at bounding box center [918, 133] width 17 height 22
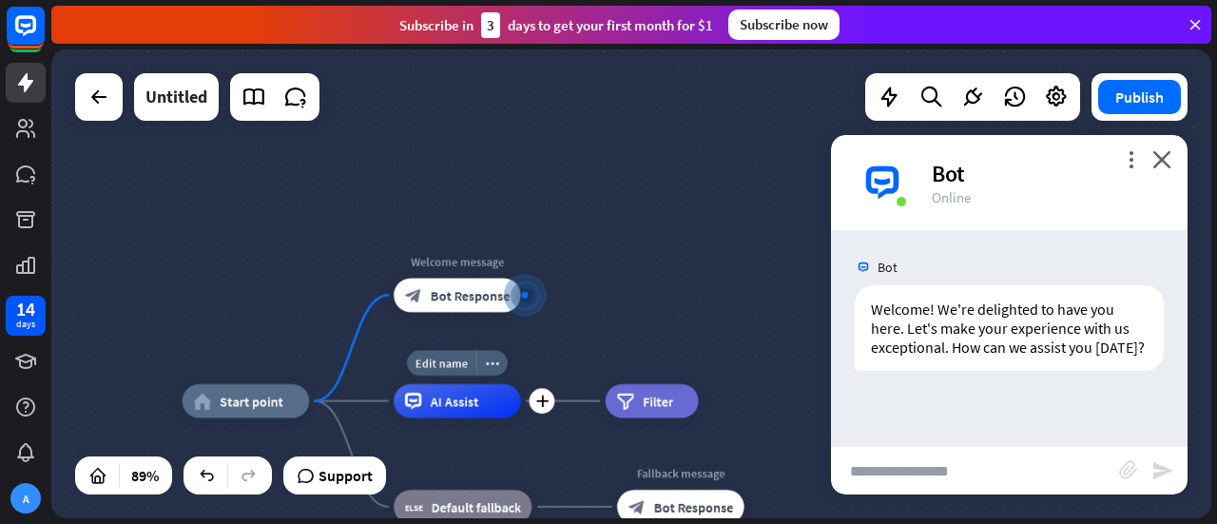
click at [458, 412] on div "AI Assist" at bounding box center [456, 401] width 127 height 34
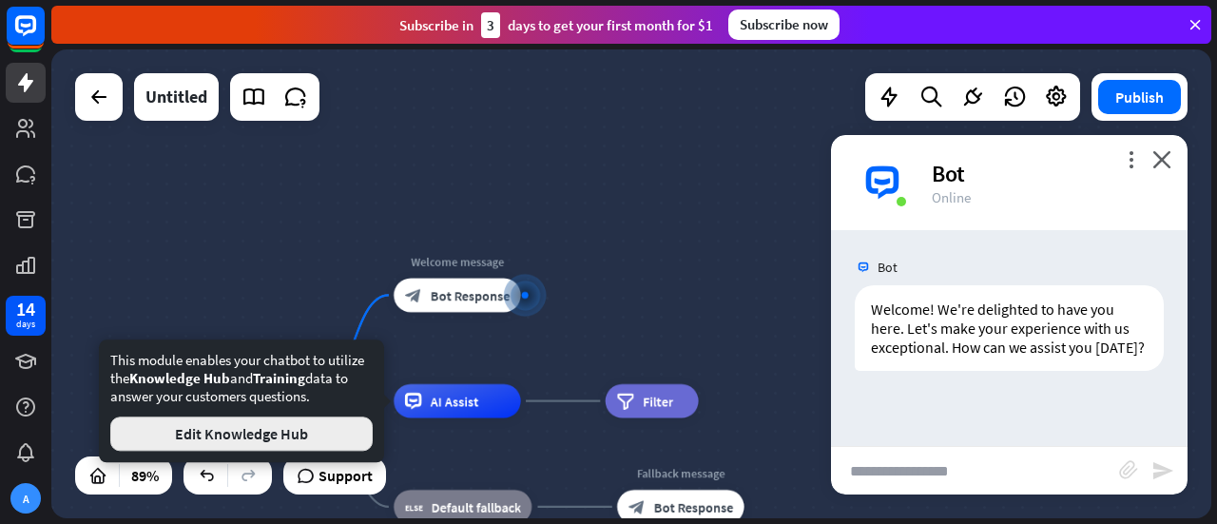
click at [296, 438] on button "Edit Knowledge Hub" at bounding box center [241, 433] width 262 height 34
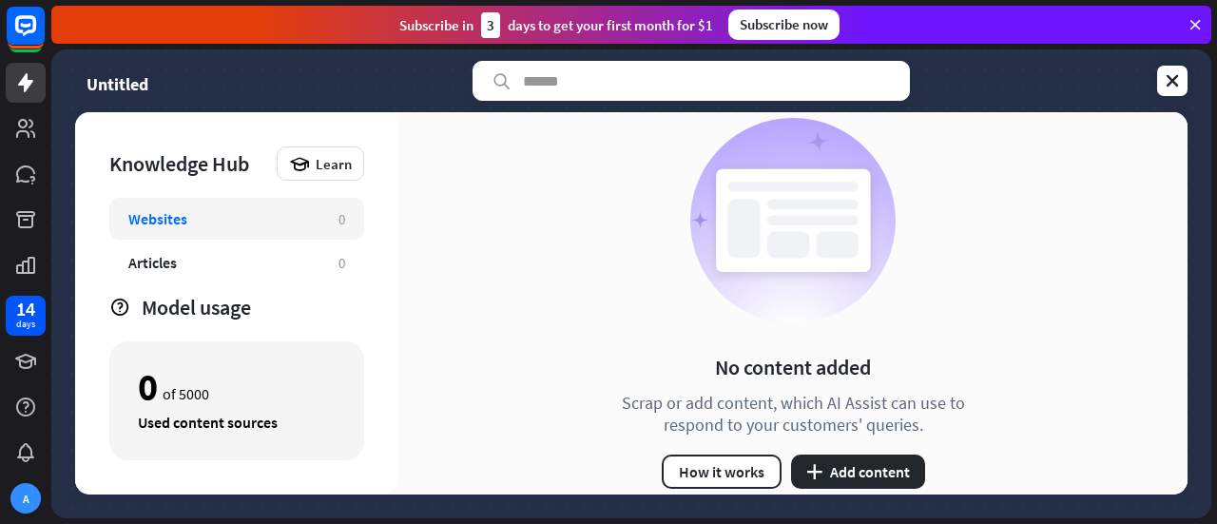
click at [1193, 26] on icon at bounding box center [1194, 24] width 17 height 17
